Goal: Information Seeking & Learning: Check status

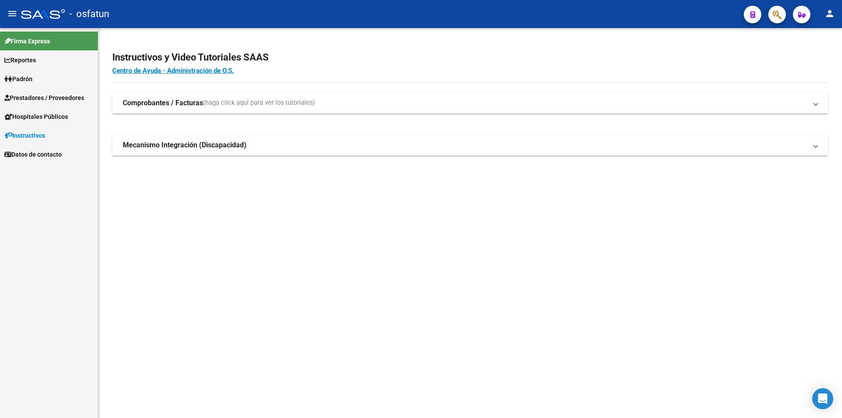
click at [40, 118] on span "Hospitales Públicos" at bounding box center [36, 117] width 64 height 10
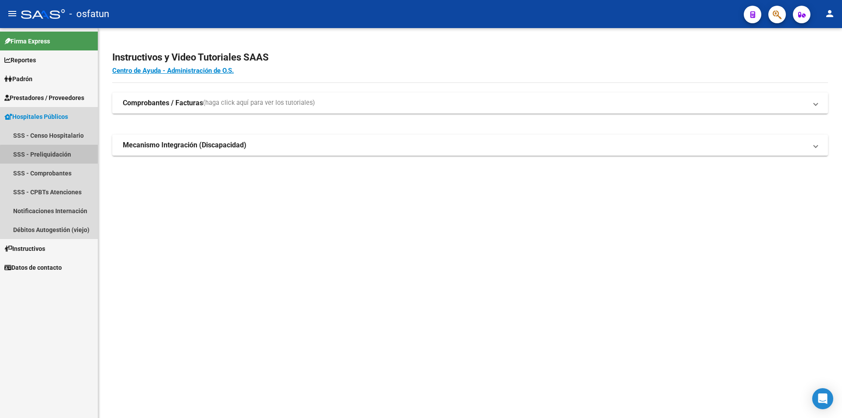
click at [54, 158] on link "SSS - Preliquidación" at bounding box center [49, 154] width 98 height 19
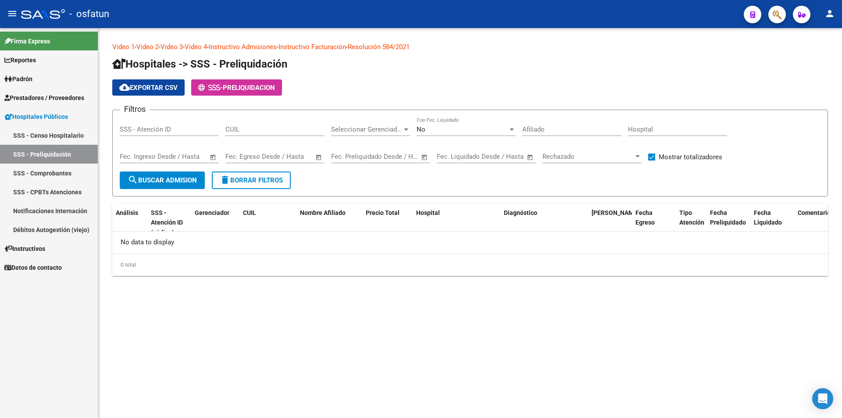
click at [307, 129] on input "CUIL" at bounding box center [275, 129] width 99 height 8
type input "30709490571"
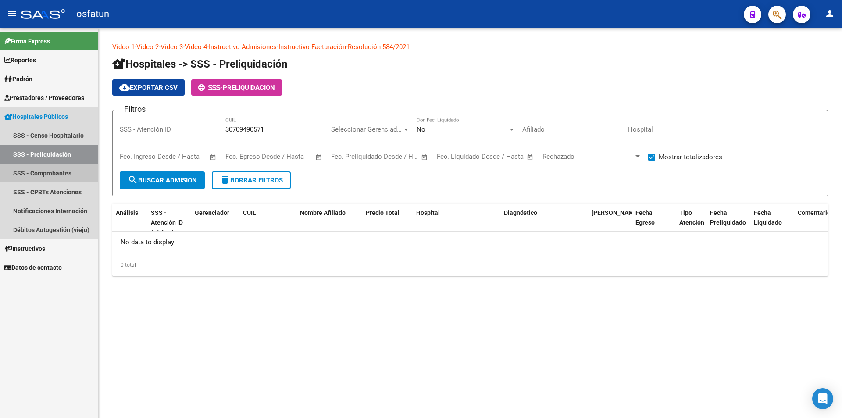
click at [67, 168] on link "SSS - Comprobantes" at bounding box center [49, 173] width 98 height 19
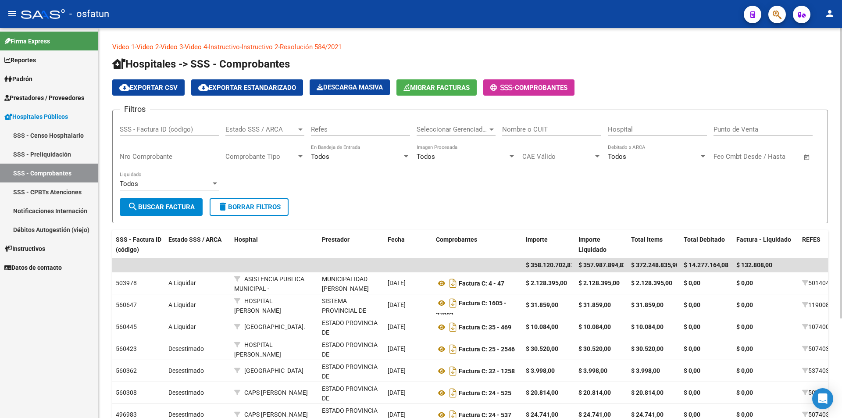
click at [587, 130] on input "Nombre o CUIT" at bounding box center [551, 129] width 99 height 8
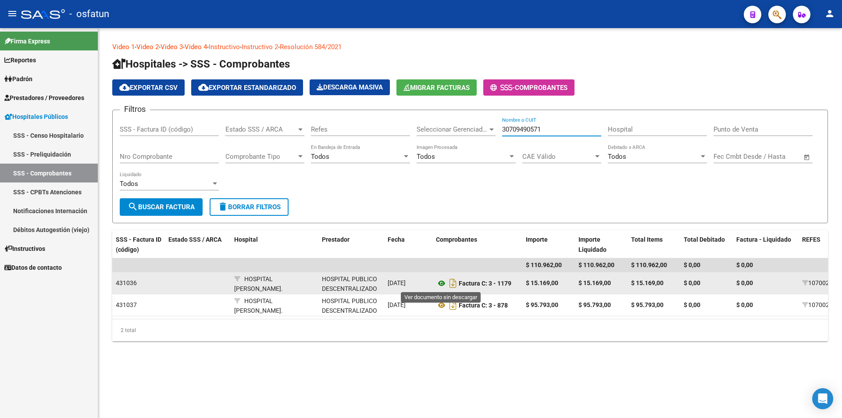
type input "30709490571"
click at [441, 286] on icon at bounding box center [441, 283] width 11 height 11
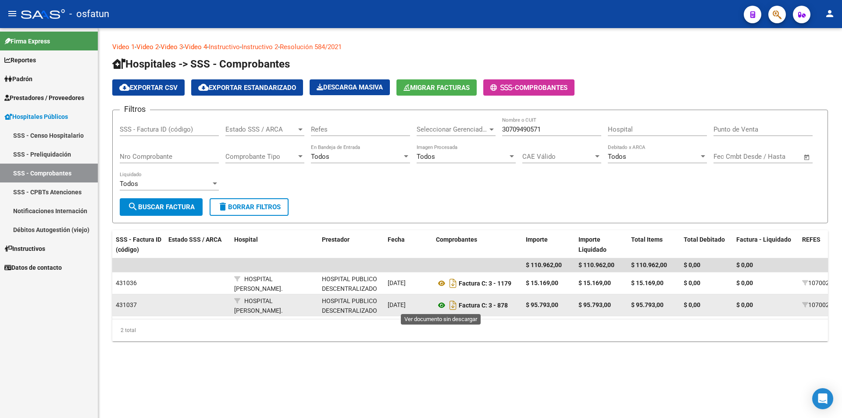
click at [443, 307] on icon at bounding box center [441, 305] width 11 height 11
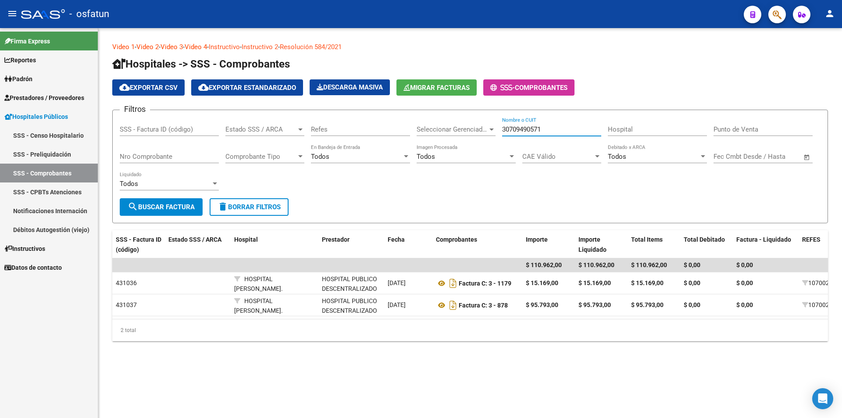
drag, startPoint x: 554, startPoint y: 132, endPoint x: 426, endPoint y: 126, distance: 127.4
click at [426, 126] on div "Filtros SSS - Factura ID (código) Estado SSS / ARCA Estado SSS / ARCA Refes Sel…" at bounding box center [470, 157] width 701 height 81
click at [180, 155] on input "Nro Comprobante" at bounding box center [169, 157] width 99 height 8
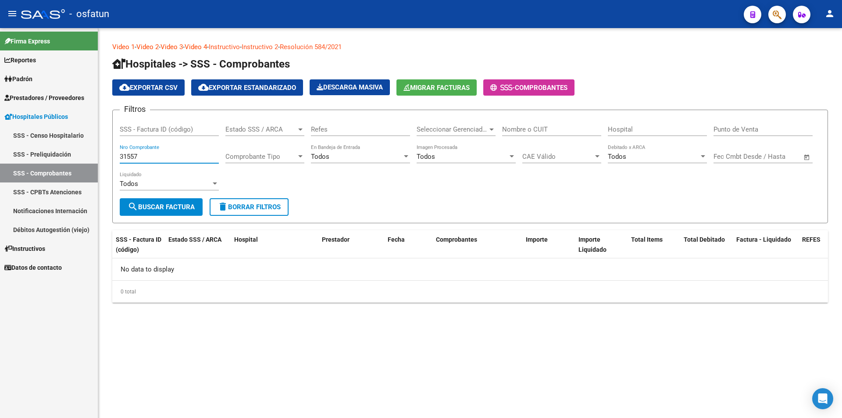
type input "31557"
click at [336, 413] on mat-sidenav-content "Video 1 - Video 2 - Video 3 - Video 4 - Instructivo - Instructivo 2 - Resolució…" at bounding box center [470, 223] width 744 height 390
click at [512, 85] on icon at bounding box center [510, 87] width 4 height 7
click at [64, 146] on link "SSS - Preliquidación" at bounding box center [49, 154] width 98 height 19
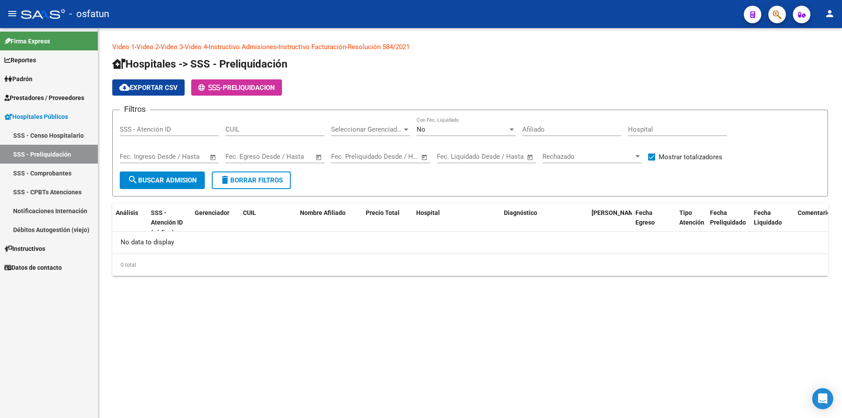
click at [608, 163] on div "Rechazado Rechazado" at bounding box center [592, 157] width 99 height 27
click at [608, 158] on span "Rechazado" at bounding box center [588, 157] width 91 height 8
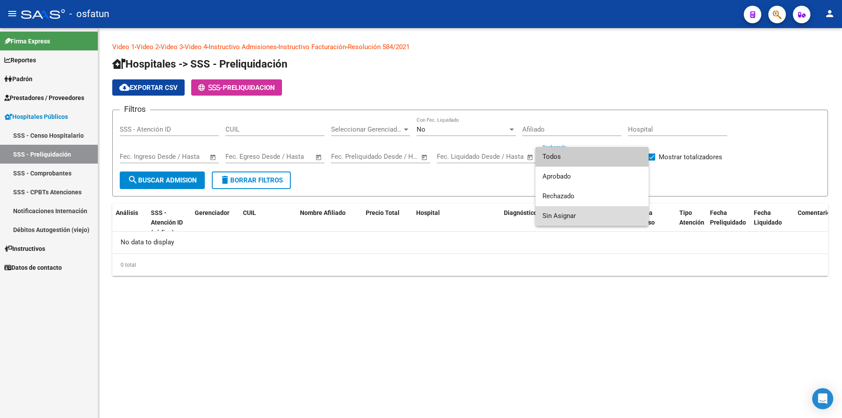
click at [601, 220] on span "Sin Asignar" at bounding box center [592, 216] width 99 height 20
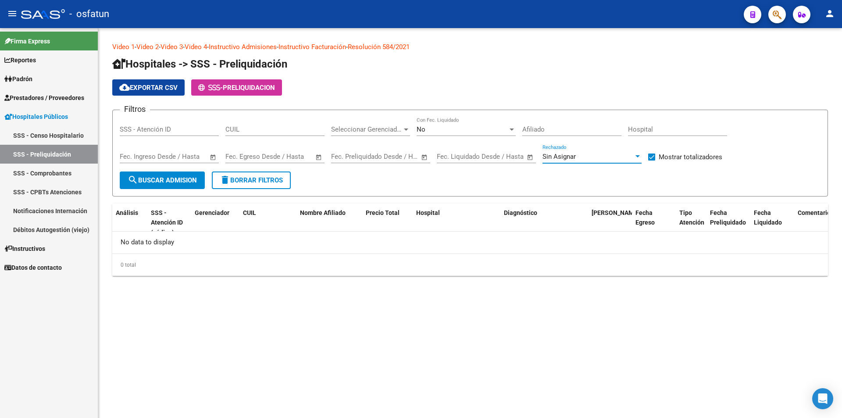
click at [558, 157] on span "Sin Asignar" at bounding box center [559, 157] width 33 height 8
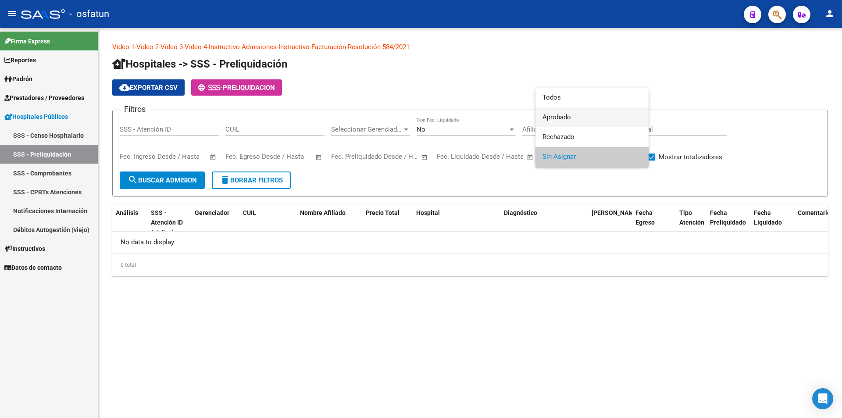
click at [562, 115] on span "Aprobado" at bounding box center [592, 117] width 99 height 20
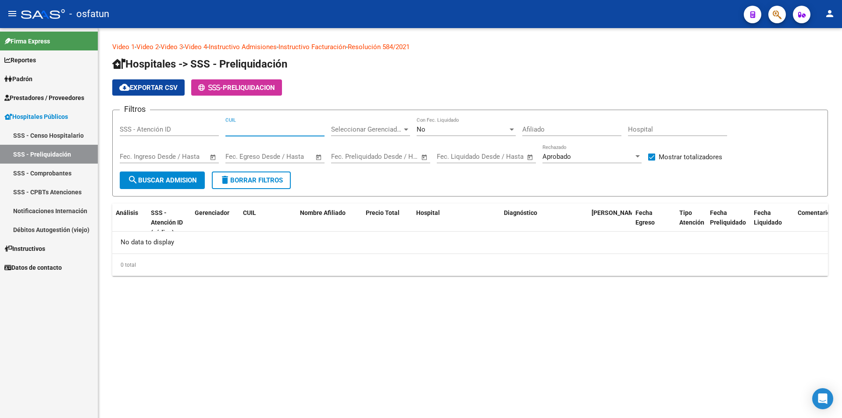
click at [237, 132] on input "CUIL" at bounding box center [275, 129] width 99 height 8
click at [554, 125] on div "Afiliado" at bounding box center [572, 126] width 99 height 19
click at [633, 134] on div "Hospital" at bounding box center [677, 126] width 99 height 19
click at [639, 129] on input "Hospital" at bounding box center [677, 129] width 99 height 8
type input "[PERSON_NAME]"
